Goal: Task Accomplishment & Management: Use online tool/utility

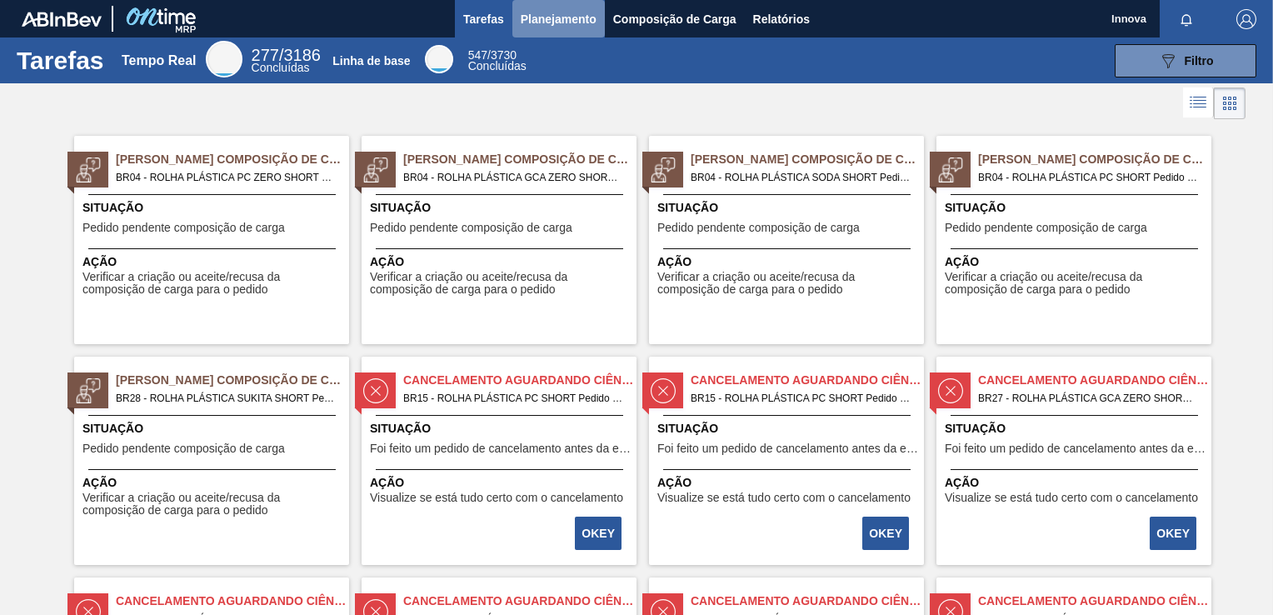
click at [565, 28] on button "Planejamento" at bounding box center [558, 18] width 92 height 37
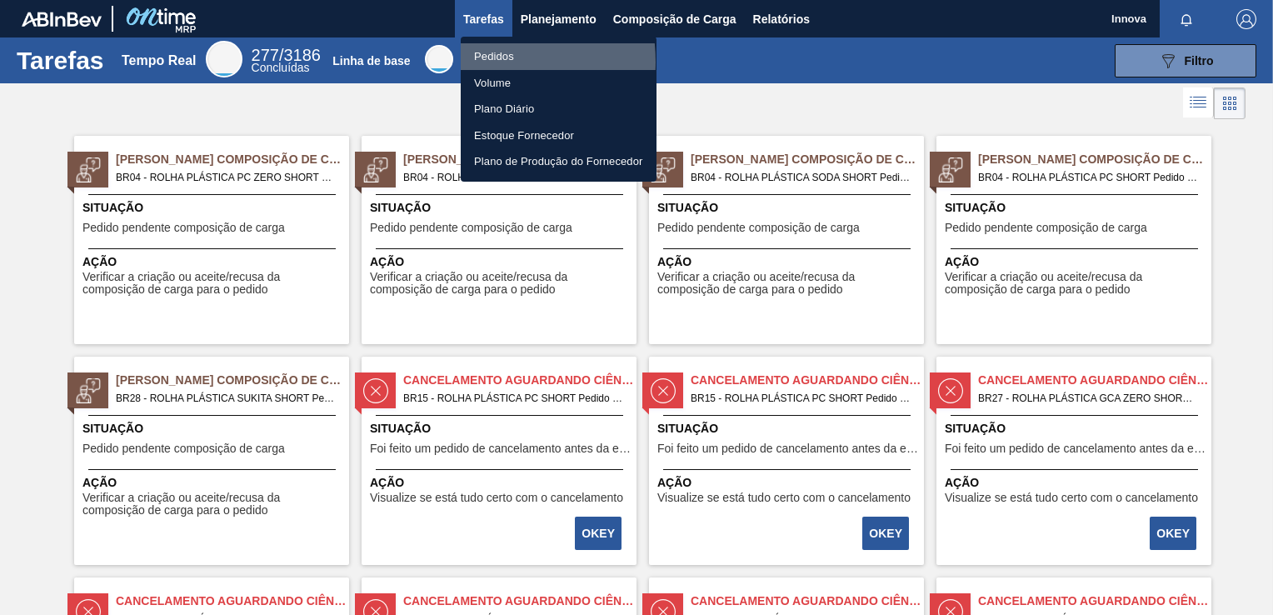
click at [481, 62] on li "Pedidos" at bounding box center [559, 56] width 196 height 27
